Goal: Task Accomplishment & Management: Manage account settings

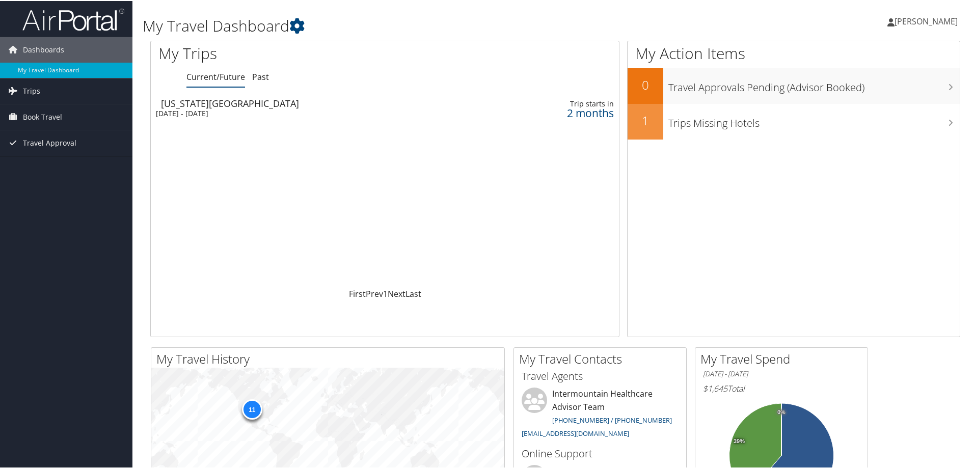
click at [902, 19] on span "[PERSON_NAME]" at bounding box center [925, 20] width 63 height 11
click at [850, 90] on link "View Travel Profile" at bounding box center [899, 90] width 114 height 17
click at [911, 21] on span "[PERSON_NAME]" at bounding box center [925, 20] width 63 height 11
click at [862, 55] on link "My Settings" at bounding box center [899, 55] width 114 height 17
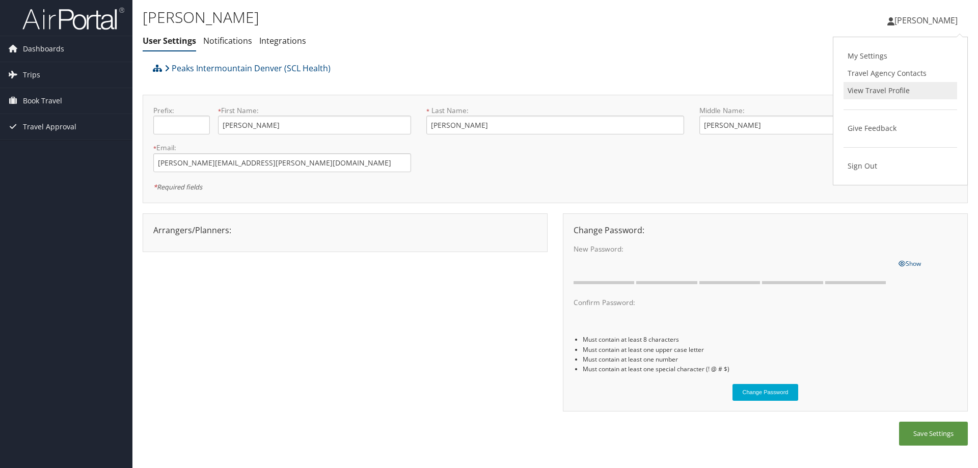
click at [872, 88] on link "View Travel Profile" at bounding box center [900, 90] width 114 height 17
